Goal: Task Accomplishment & Management: Complete application form

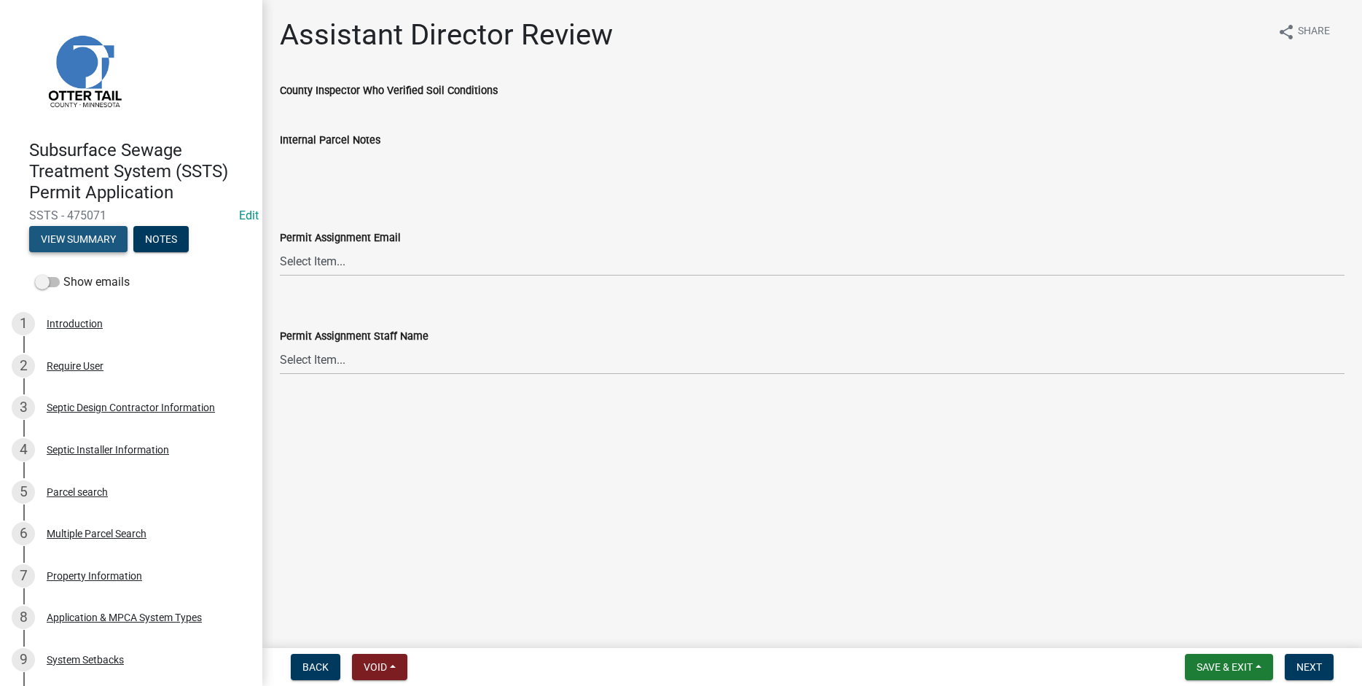
click at [75, 232] on button "View Summary" at bounding box center [78, 239] width 98 height 26
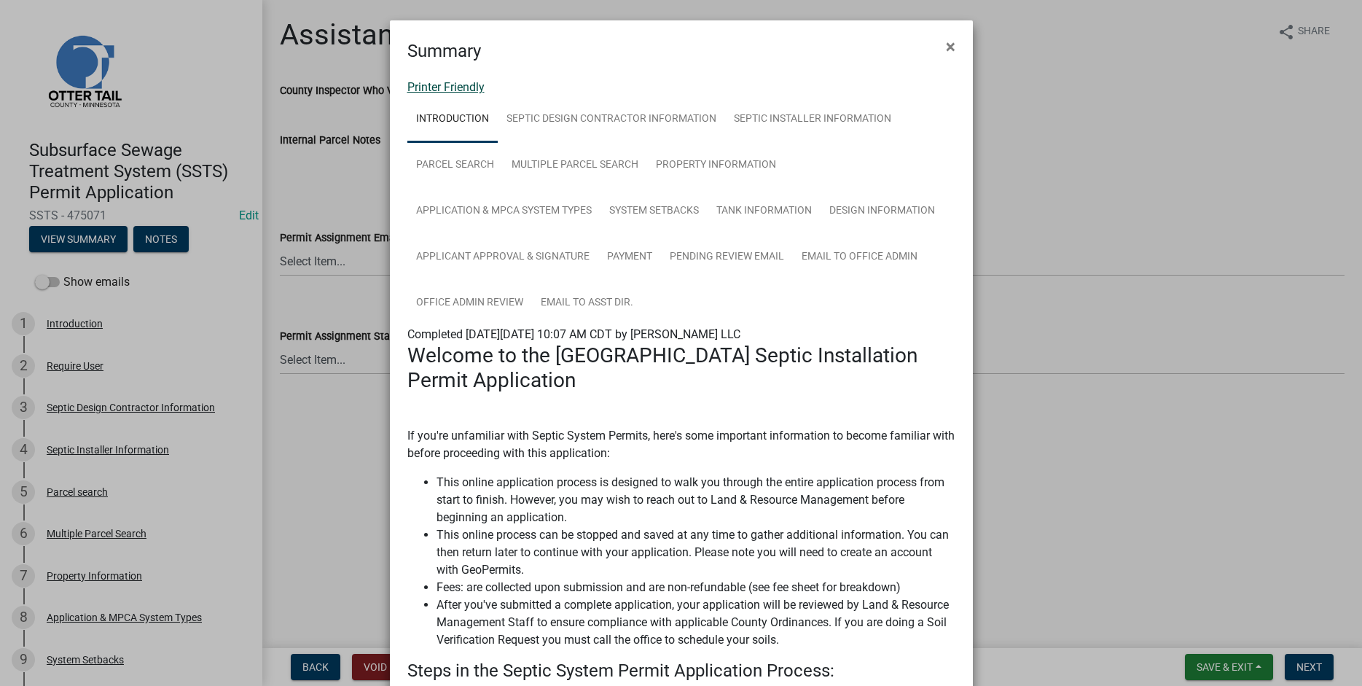
click at [436, 85] on link "Printer Friendly" at bounding box center [445, 87] width 77 height 14
click at [951, 43] on span "×" at bounding box center [950, 46] width 9 height 20
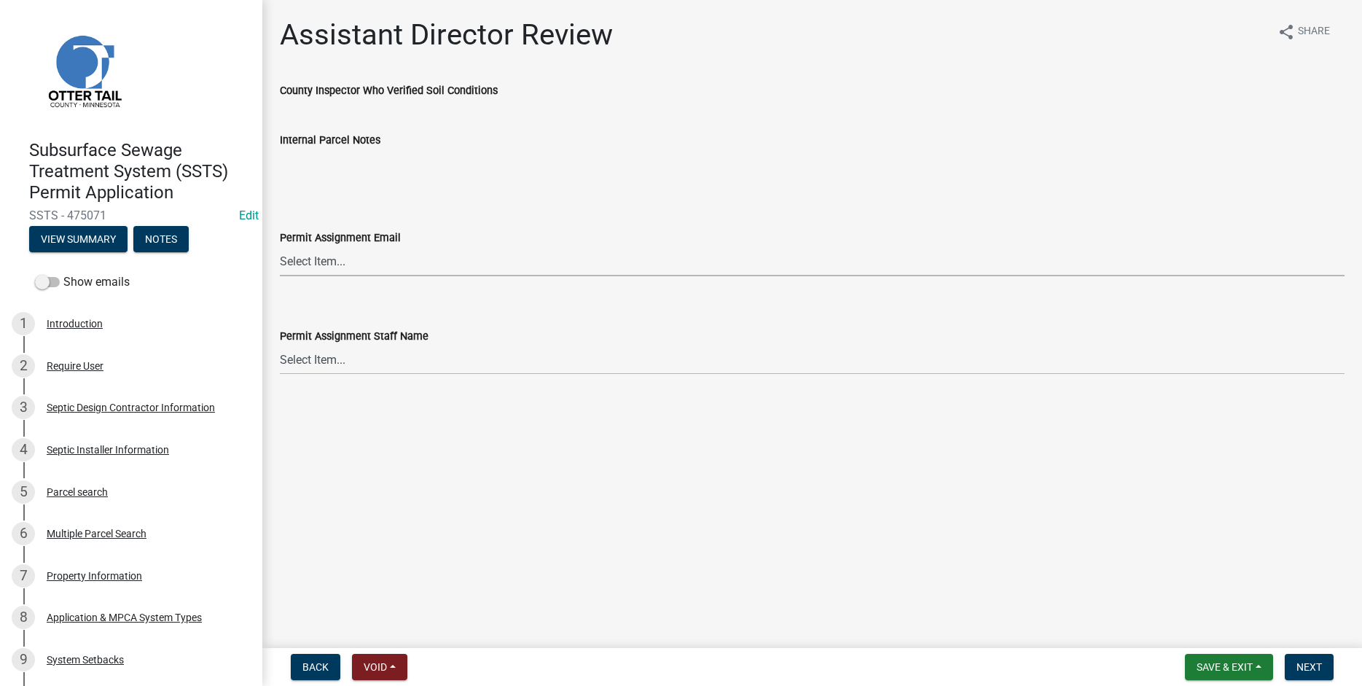
click at [280, 246] on select "Select Item... Alexis Newark (anewark@ottertailcounty.gov) Amy Busko (abusko@ot…" at bounding box center [812, 261] width 1064 height 30
click option "Sheila Dahl (sdahl@ottertailcounty.gov)" at bounding box center [0, 0] width 0 height 0
select select "89a5be53-38a7-49db-a5bb-3c2b1b47ac21"
click at [280, 345] on select "Select Item... Alexis Newark Amy Busko Andrea Perales Brittany Tollefson Christ…" at bounding box center [812, 360] width 1064 height 30
click option "Sheila Dahl" at bounding box center [0, 0] width 0 height 0
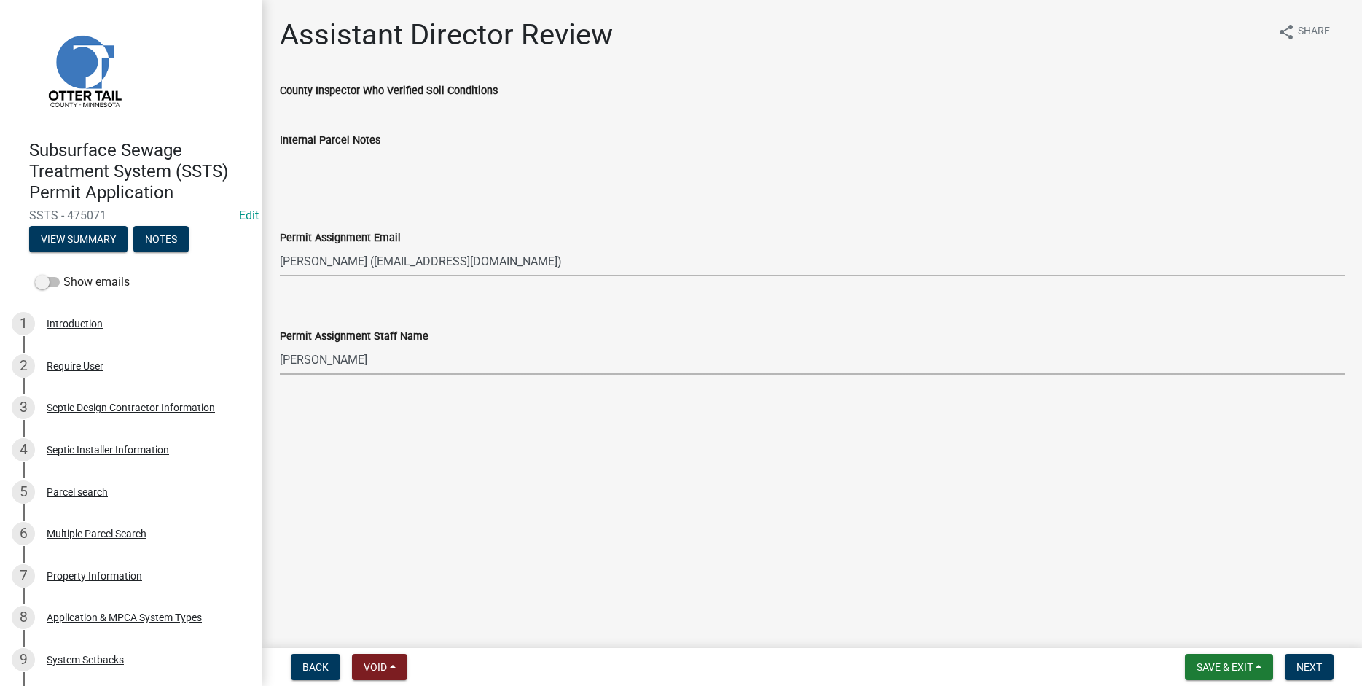
select select "67745ee8-7159-4960-80f9-a638286b467c"
click at [1311, 665] on span "Next" at bounding box center [1308, 667] width 25 height 12
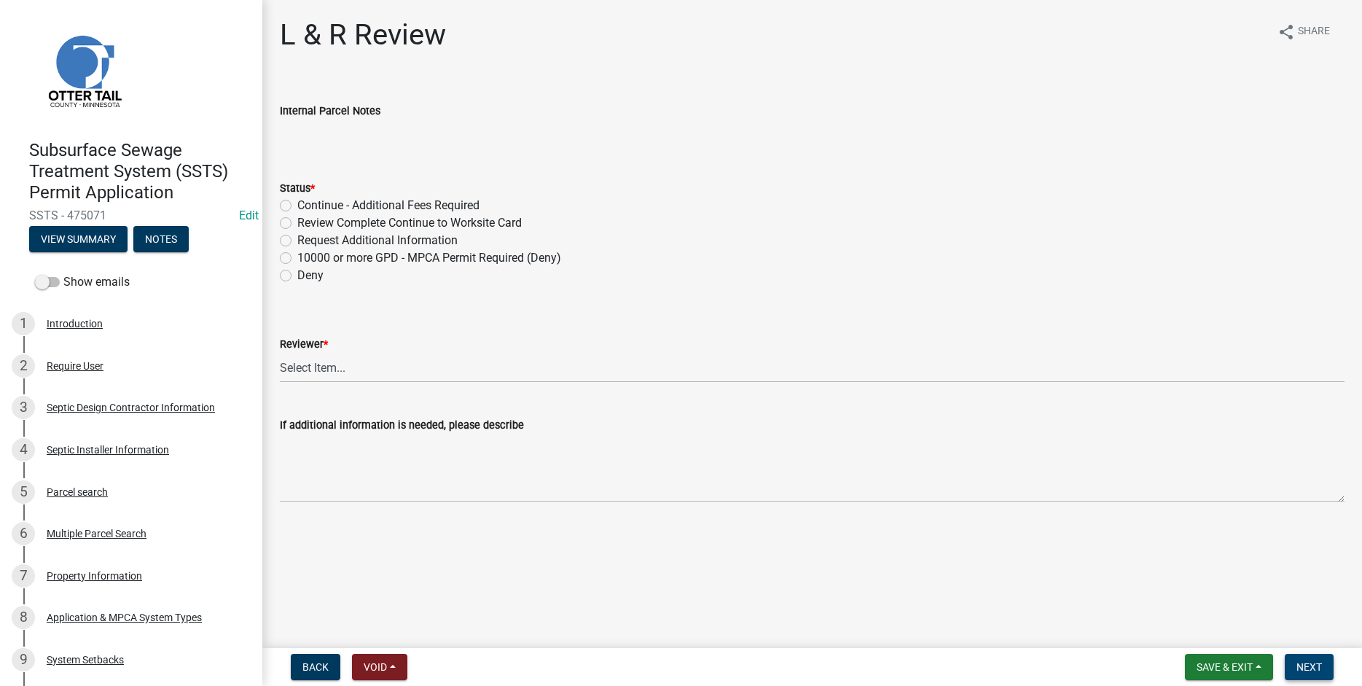
click at [1316, 660] on button "Next" at bounding box center [1308, 666] width 49 height 26
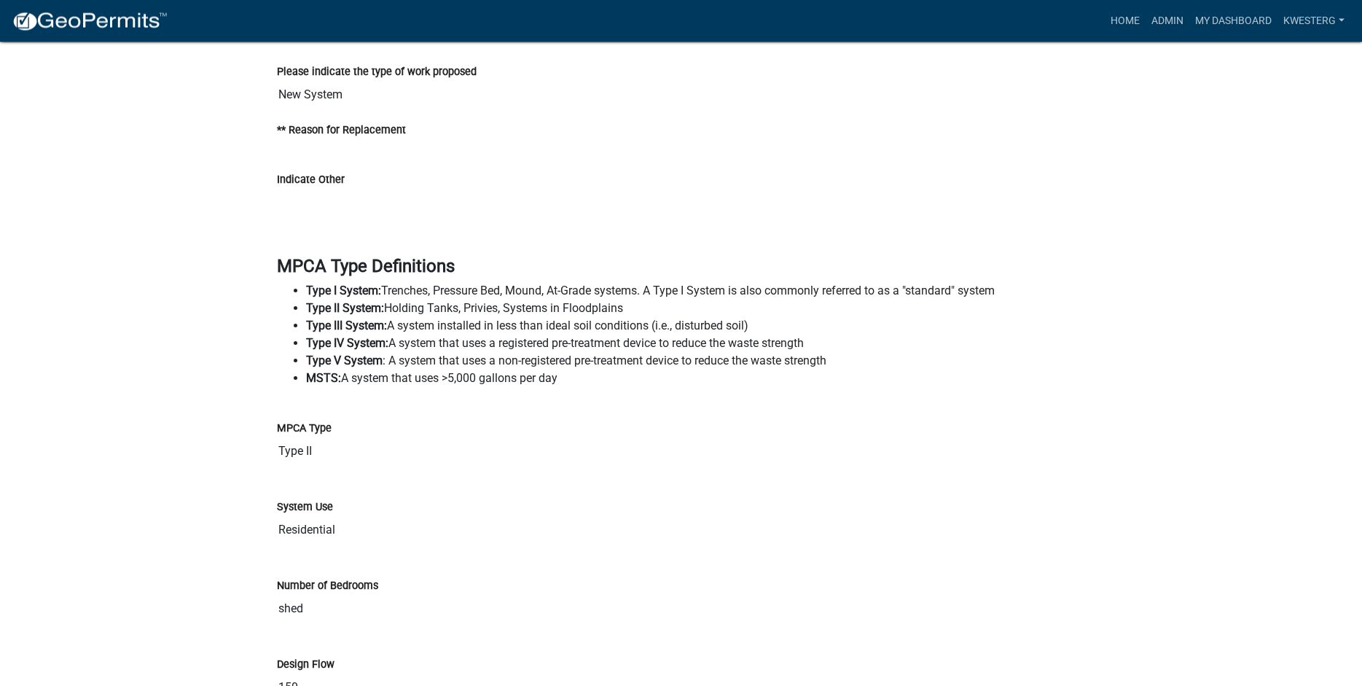
scroll to position [2731, 0]
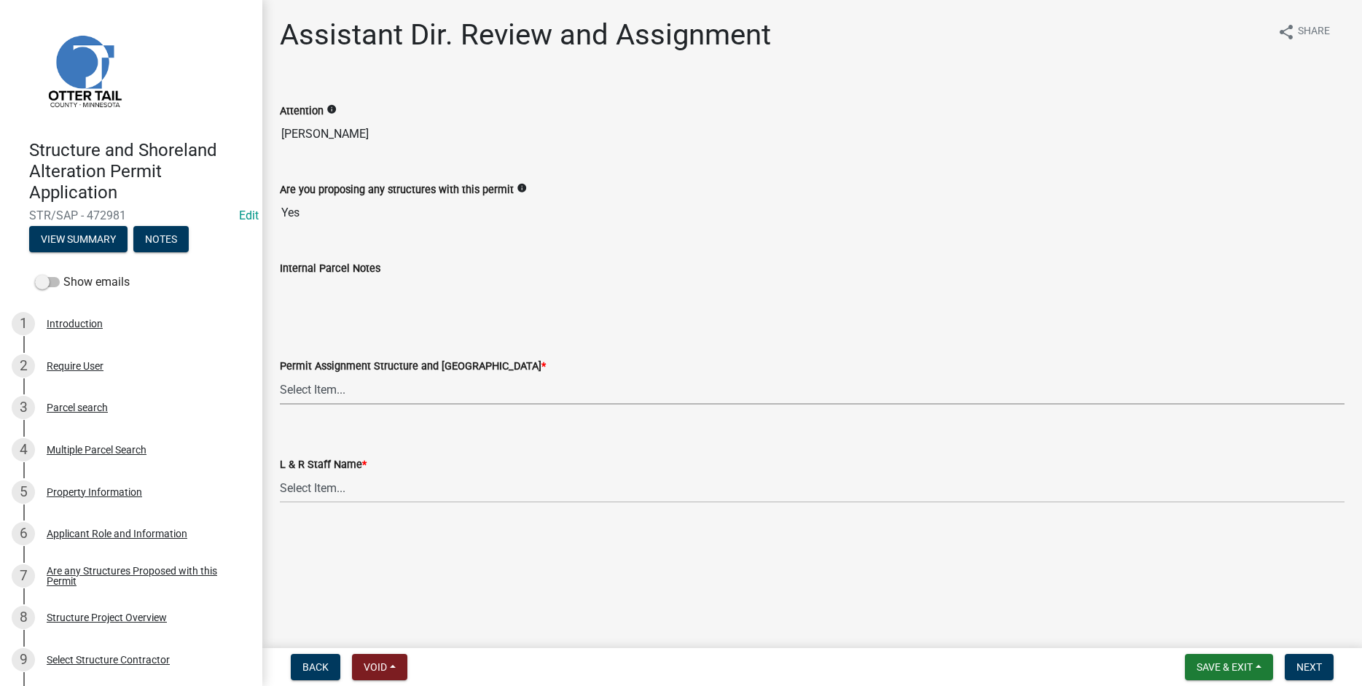
click at [280, 374] on select "Select Item... [PERSON_NAME] ([EMAIL_ADDRESS][DOMAIN_NAME]) [PERSON_NAME] ([EMA…" at bounding box center [812, 389] width 1064 height 30
click option "[PERSON_NAME] ([EMAIL_ADDRESS][DOMAIN_NAME])" at bounding box center [0, 0] width 0 height 0
select select "989828fc-18e1-4803-8552-4d2c3470160b"
click at [280, 473] on select "Select Item... [PERSON_NAME] [PERSON_NAME] [PERSON_NAME] [PERSON_NAME] [PERSON_…" at bounding box center [812, 488] width 1064 height 30
click option "[PERSON_NAME]" at bounding box center [0, 0] width 0 height 0
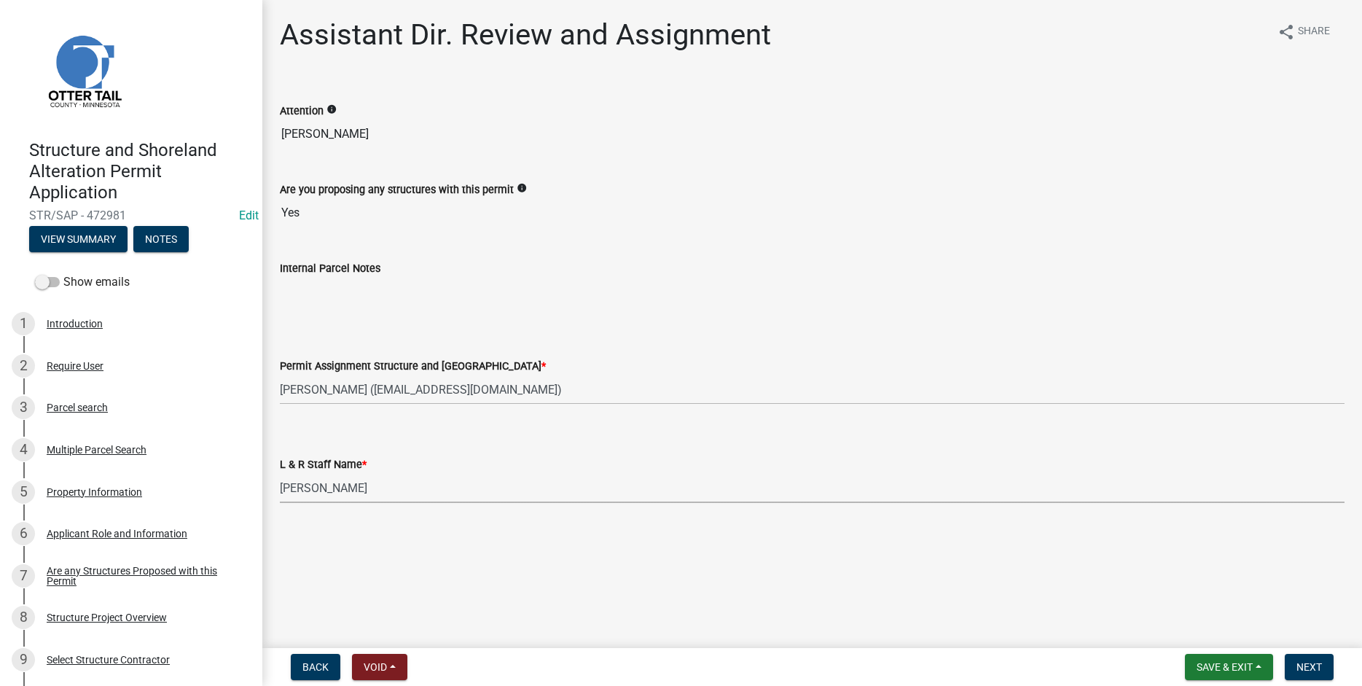
select select "f66be788-4dd6-459d-a9ec-6d83f4dfb709"
click at [1346, 682] on nav "Back Void Withdraw Lock Expire Void Save & Exit Save Save & Exit Next" at bounding box center [811, 667] width 1099 height 38
click at [1294, 665] on button "Next" at bounding box center [1308, 666] width 49 height 26
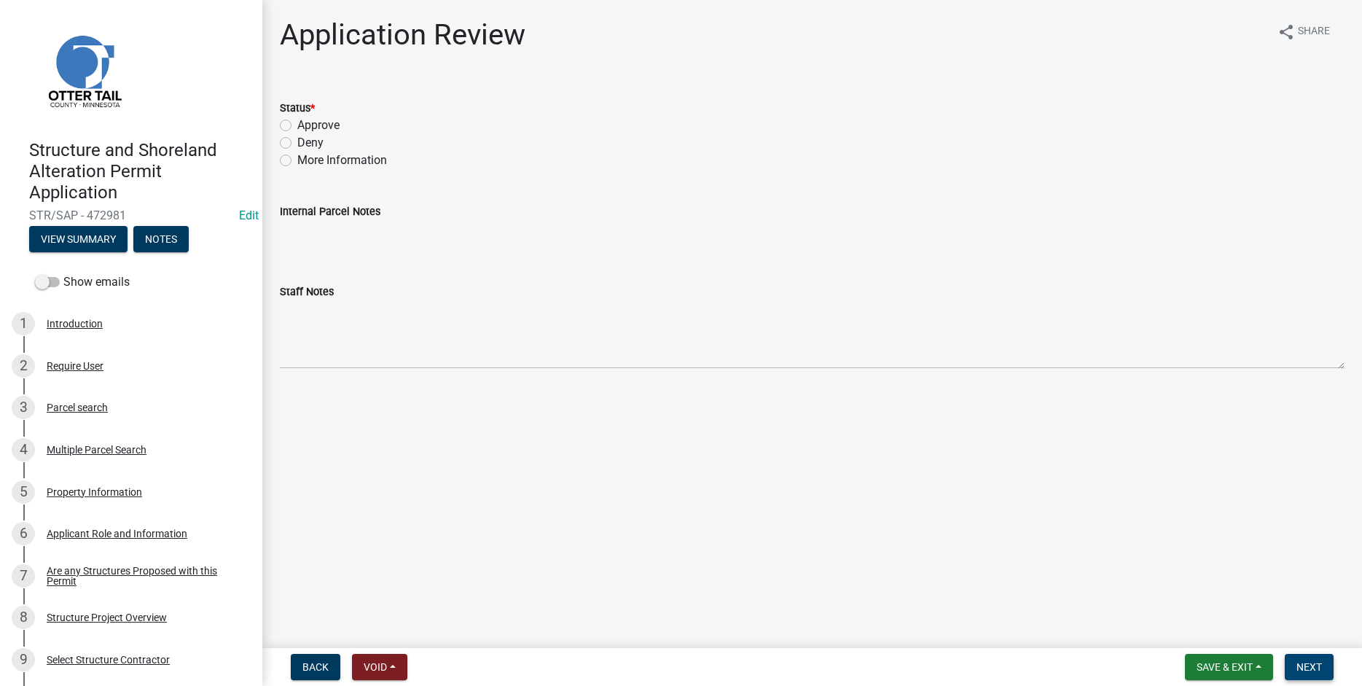
click at [1294, 665] on button "Next" at bounding box center [1308, 666] width 49 height 26
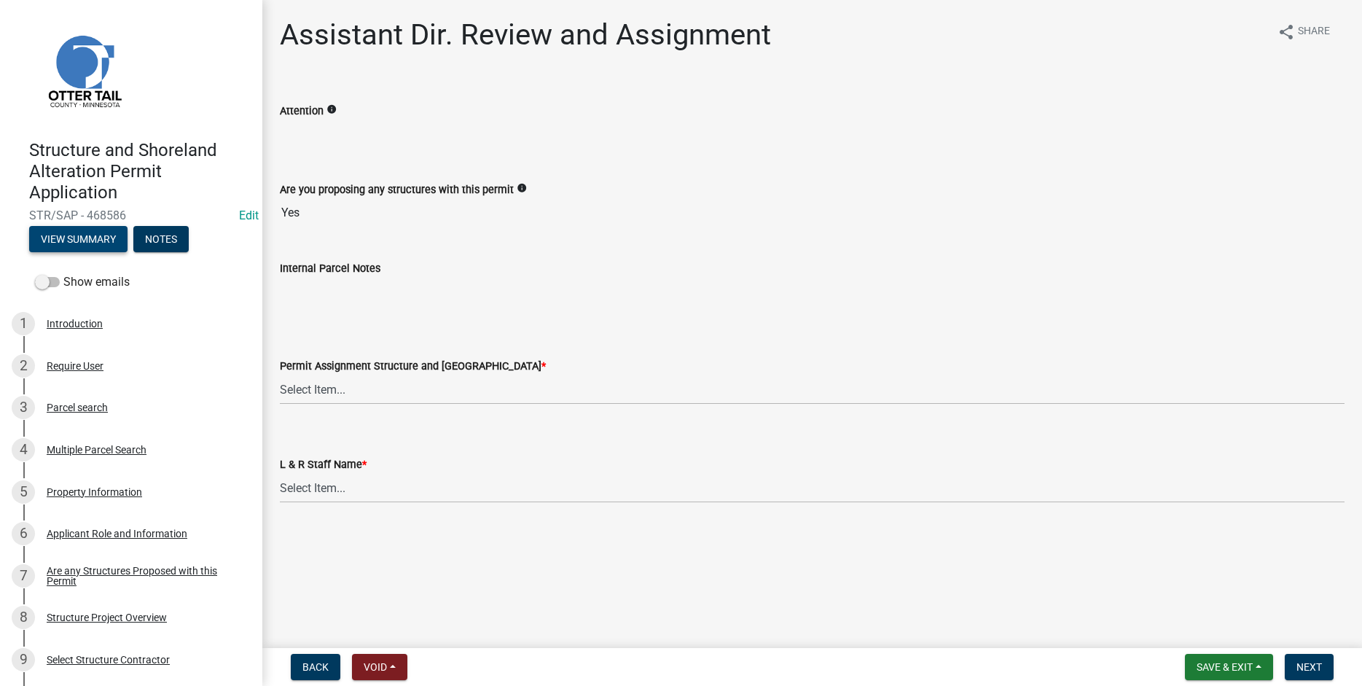
click at [69, 239] on button "View Summary" at bounding box center [78, 239] width 98 height 26
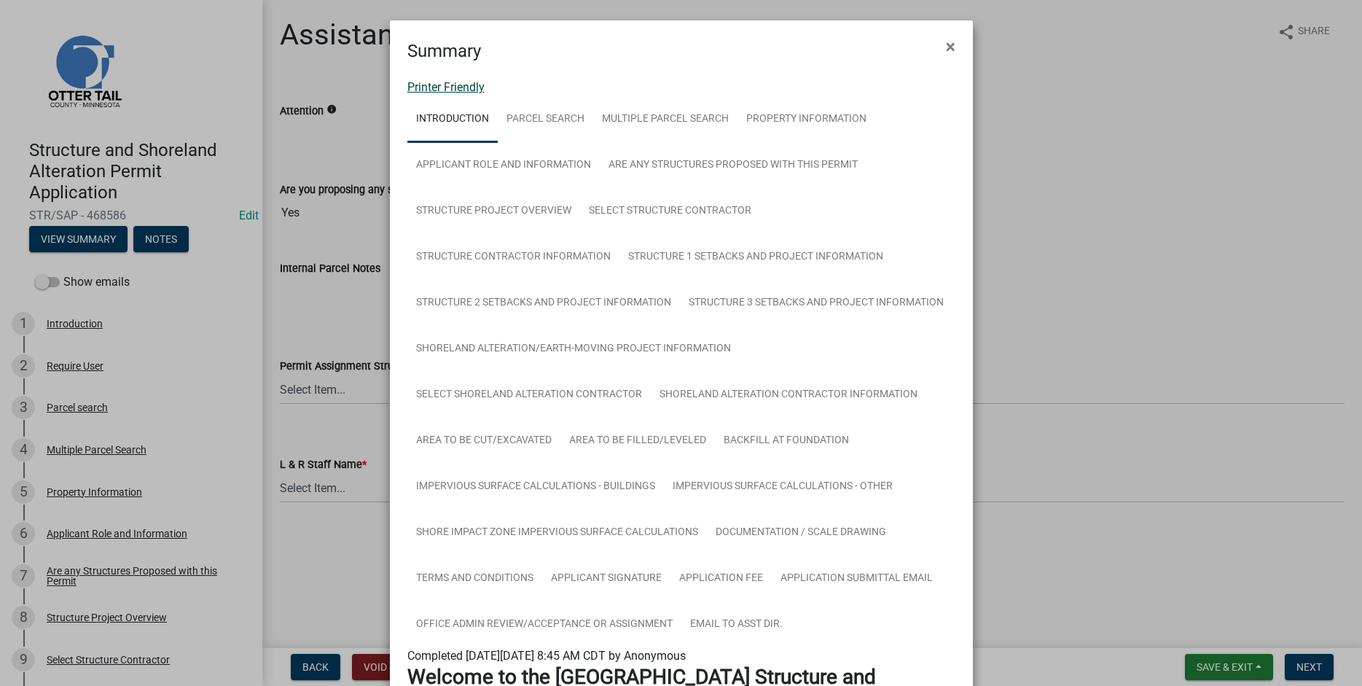
click at [430, 86] on link "Printer Friendly" at bounding box center [445, 87] width 77 height 14
click at [950, 49] on span "×" at bounding box center [950, 46] width 9 height 20
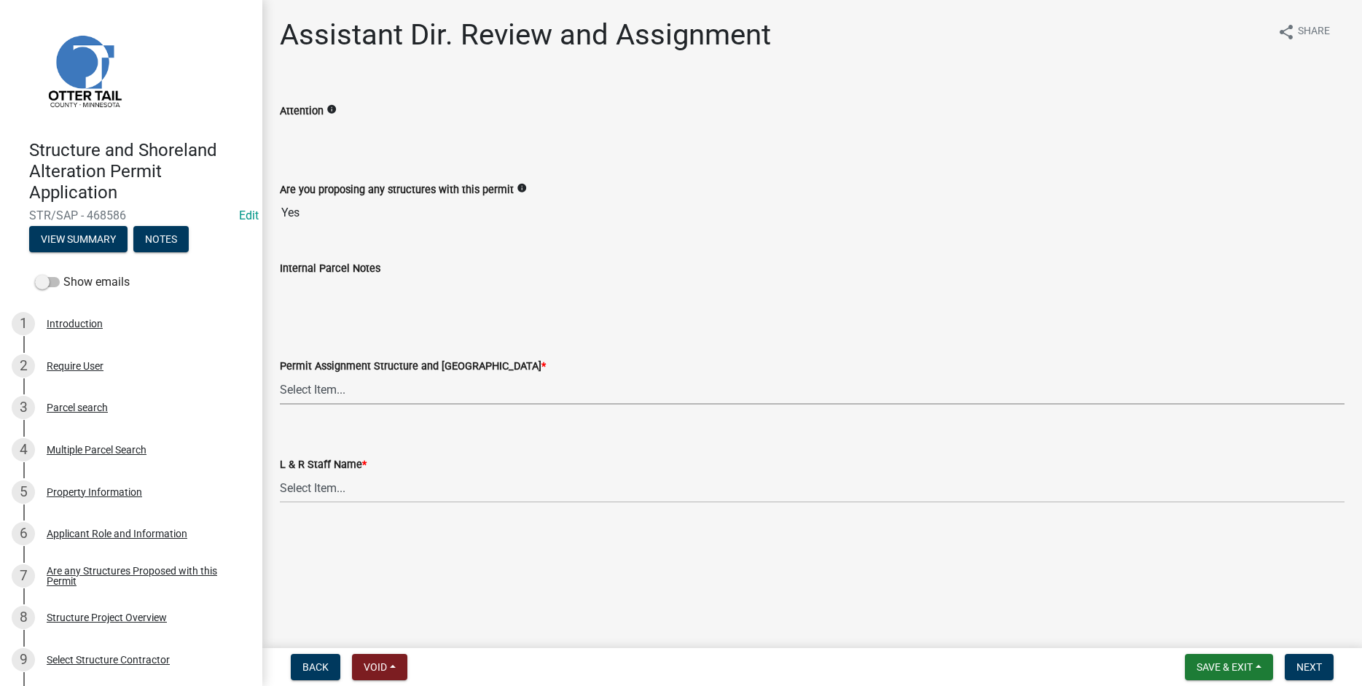
click at [280, 374] on select "Select Item... Alexis Newark (anewark@ottertailcounty.gov) Amy Busko (abusko@ot…" at bounding box center [812, 389] width 1064 height 30
click option "Alexis Newark (anewark@ottertailcounty.gov)" at bounding box center [0, 0] width 0 height 0
select select "46a67eee-2c7d-4579-9973-15a8b9f9d8c4"
click at [280, 473] on select "Select Item... Alexis Newark Amy Busko Andrea Perales Brittany Tollefson Christ…" at bounding box center [812, 488] width 1064 height 30
click option "Alexis Newark" at bounding box center [0, 0] width 0 height 0
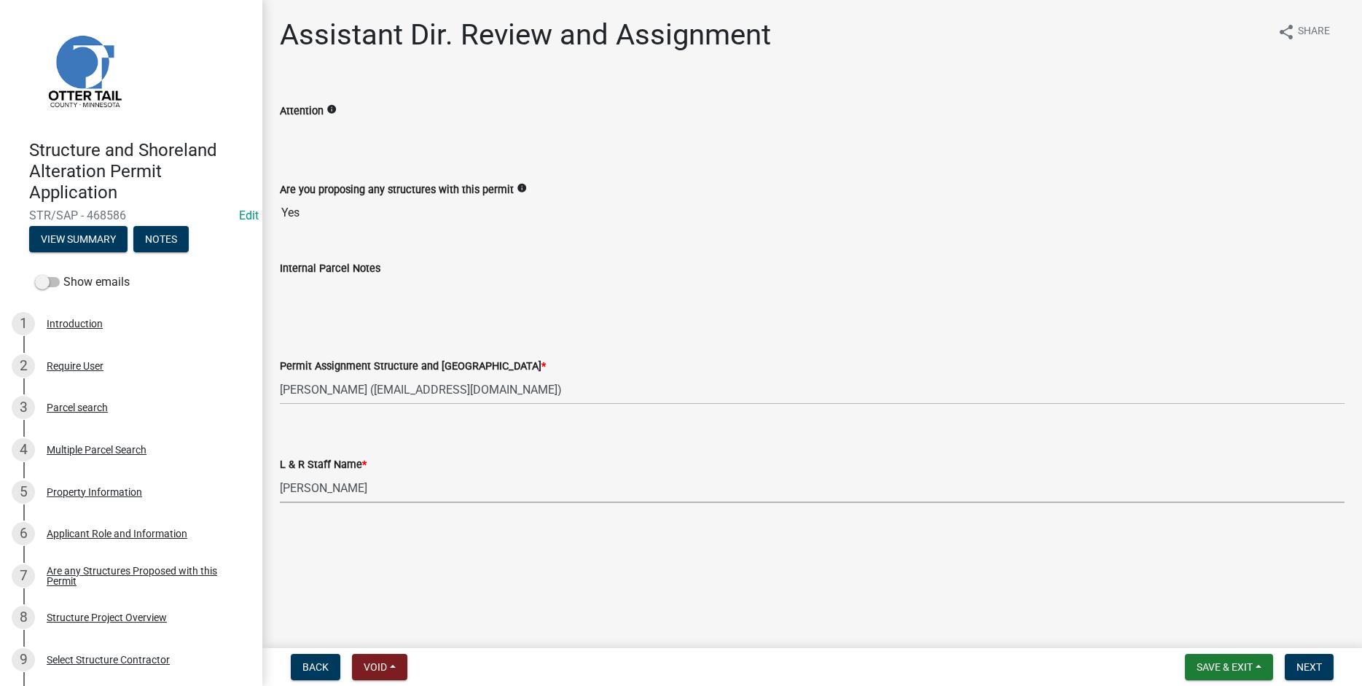
select select "f6a741f6-6d10-4601-9562-2e8ce244b7e0"
click at [1303, 665] on span "Next" at bounding box center [1308, 667] width 25 height 12
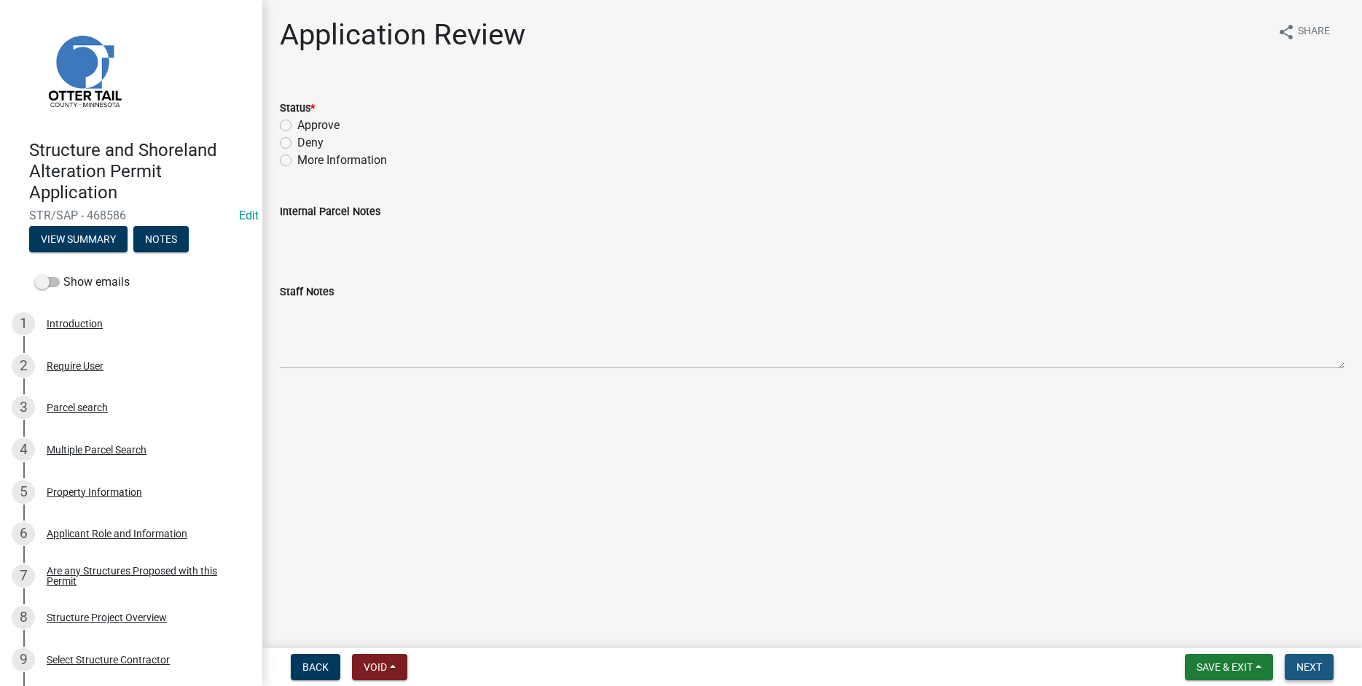
click at [1301, 662] on span "Next" at bounding box center [1308, 667] width 25 height 12
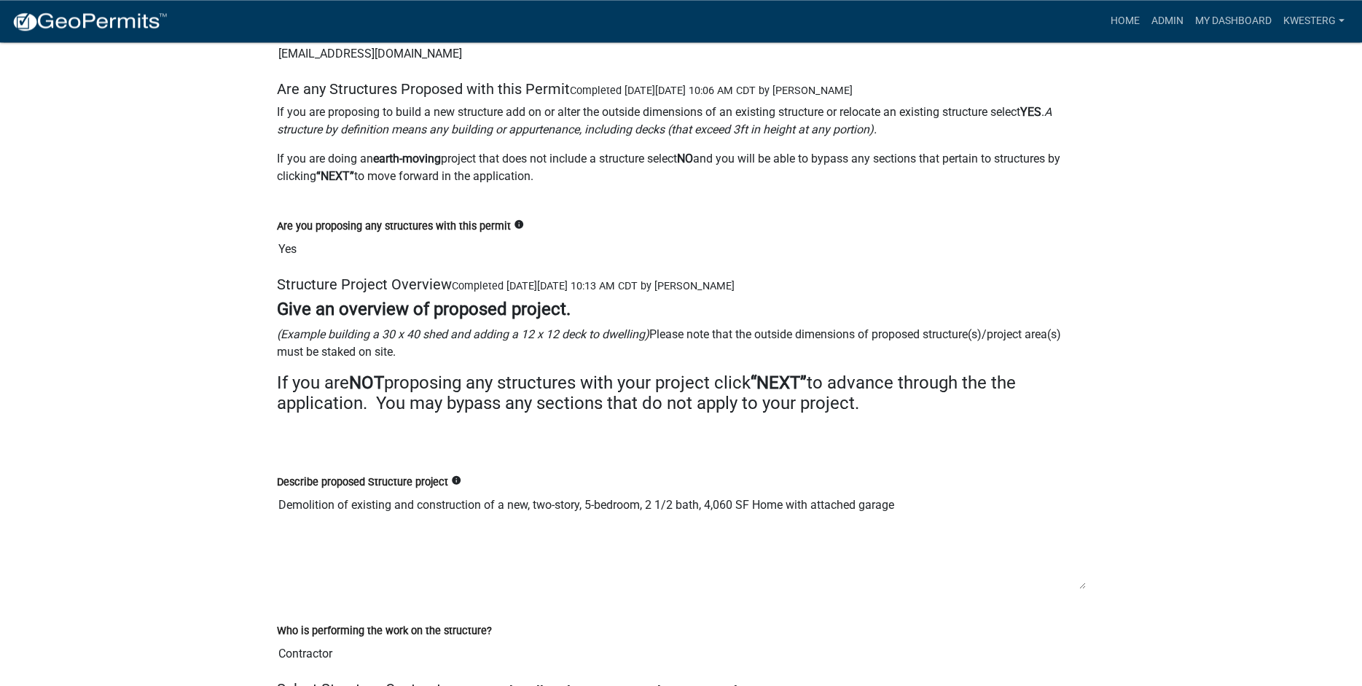
scroll to position [3530, 0]
